Goal: Task Accomplishment & Management: Manage account settings

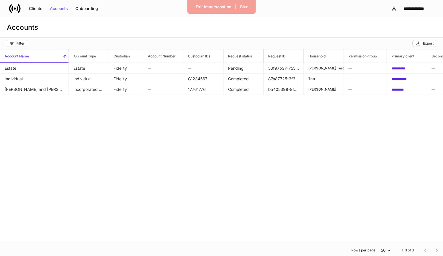
click at [12, 11] on icon at bounding box center [12, 8] width 2 height 5
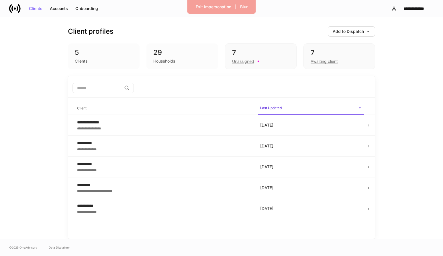
click at [13, 9] on icon at bounding box center [14, 8] width 11 height 11
click at [220, 6] on div "Exit Impersonation" at bounding box center [212, 7] width 35 height 4
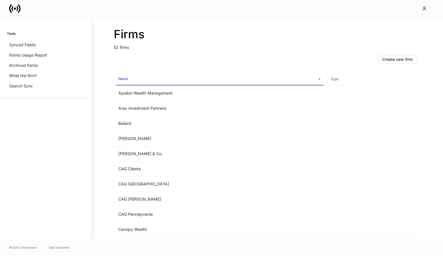
click at [15, 10] on icon at bounding box center [14, 8] width 11 height 11
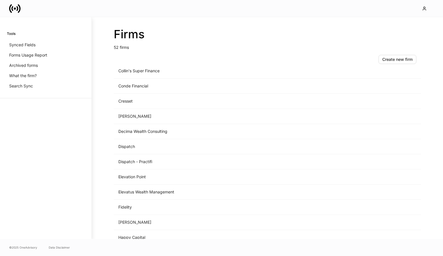
scroll to position [251, 0]
click at [152, 144] on td "Dispatch" at bounding box center [220, 145] width 212 height 15
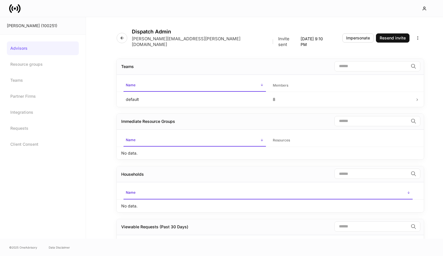
click at [13, 9] on icon at bounding box center [14, 8] width 11 height 11
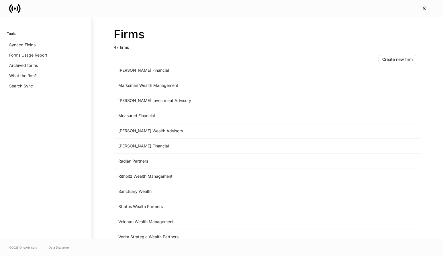
scroll to position [563, 0]
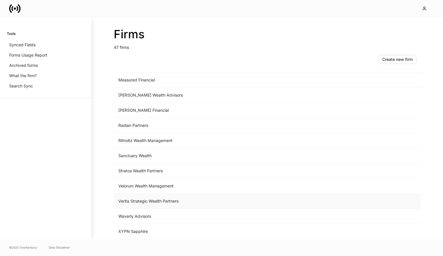
click at [135, 204] on td "Verita Strategic Wealth Partners" at bounding box center [220, 201] width 212 height 15
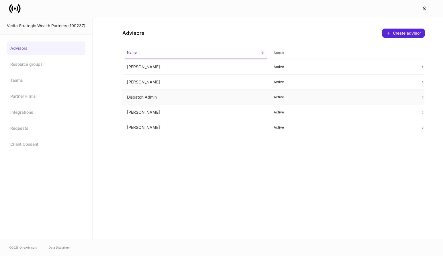
click at [190, 96] on td "Dispatch Admin" at bounding box center [195, 97] width 147 height 15
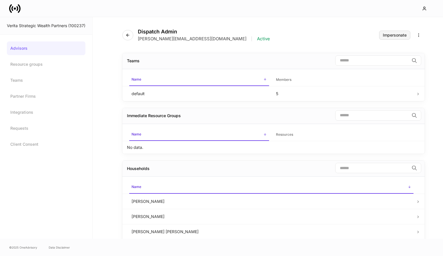
click at [396, 34] on div "Impersonate" at bounding box center [394, 35] width 24 height 4
